Goal: Find specific page/section: Find specific page/section

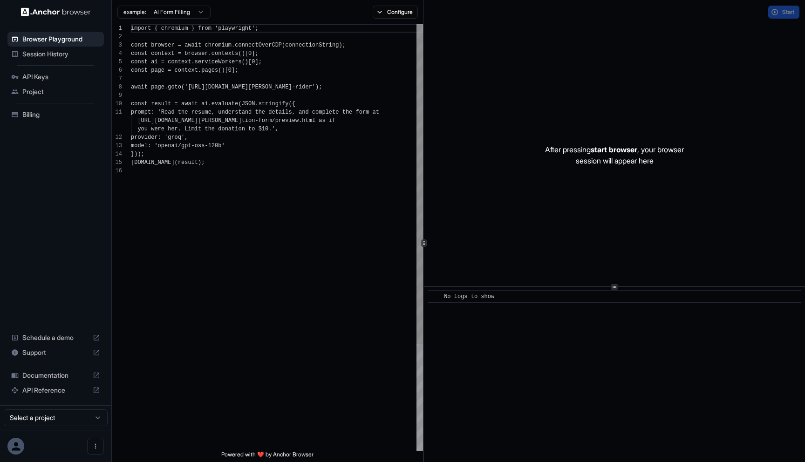
scroll to position [84, 0]
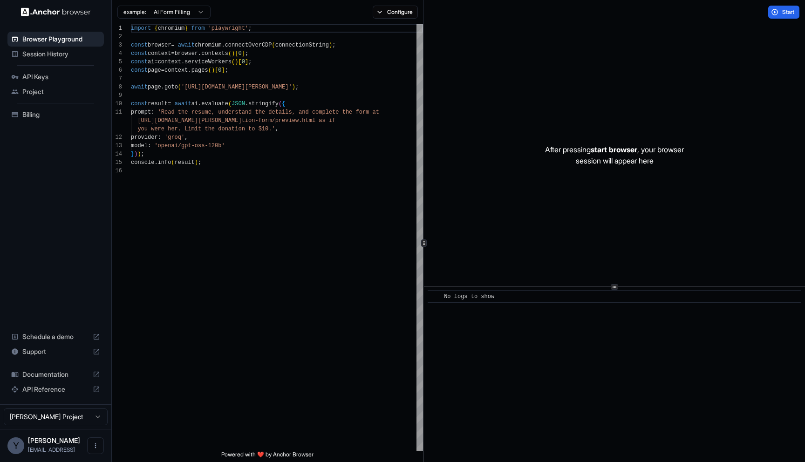
click at [56, 53] on span "Session History" at bounding box center [61, 53] width 78 height 9
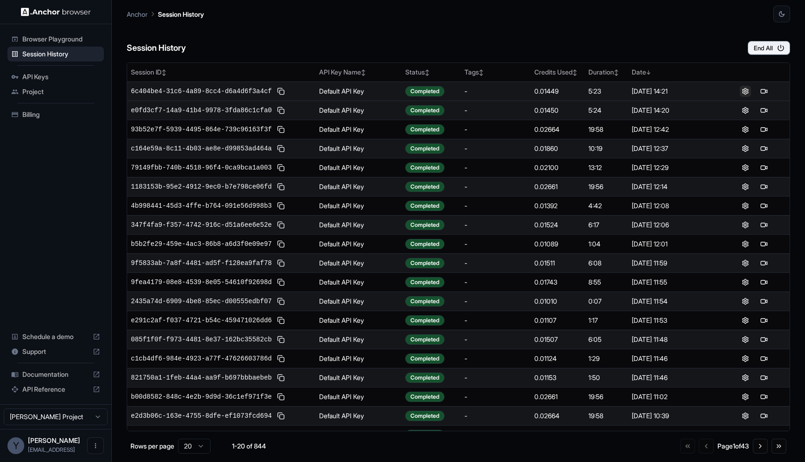
click at [748, 91] on button at bounding box center [745, 91] width 11 height 11
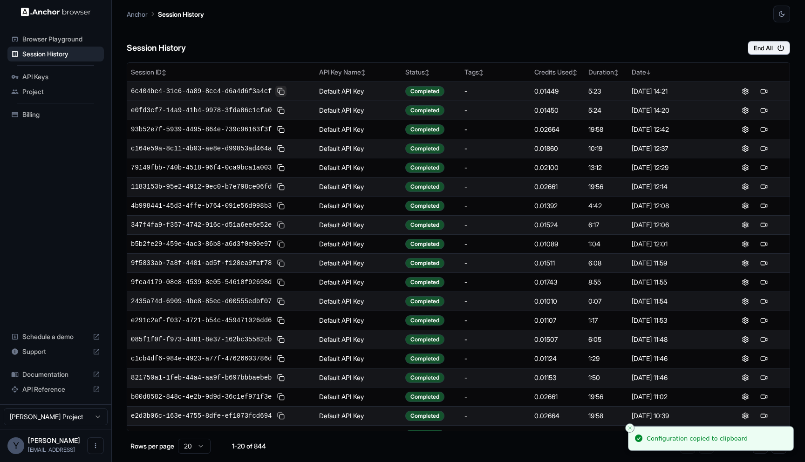
click at [283, 87] on button at bounding box center [280, 91] width 11 height 11
